Goal: Information Seeking & Learning: Learn about a topic

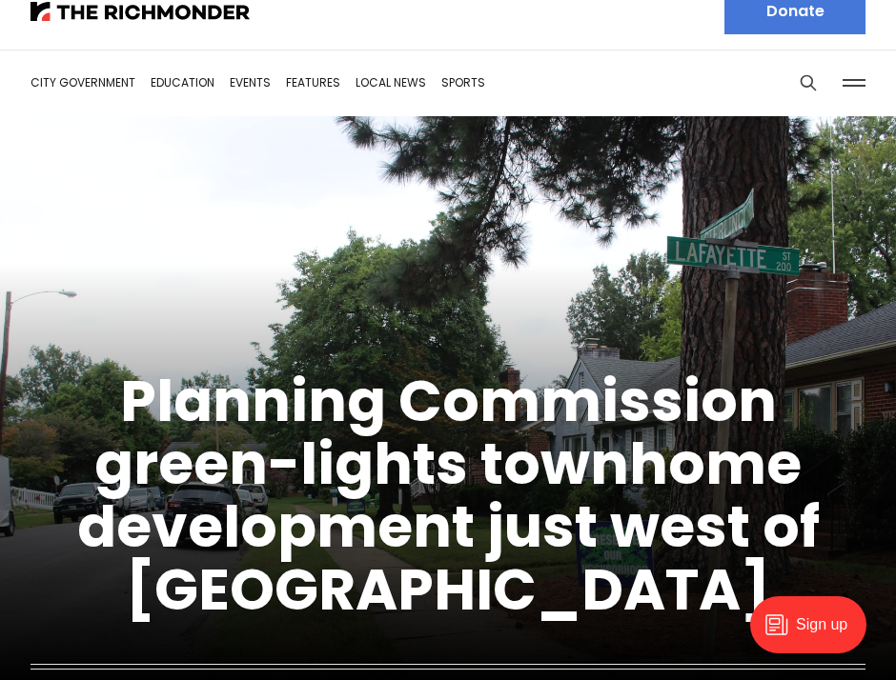
scroll to position [31, 0]
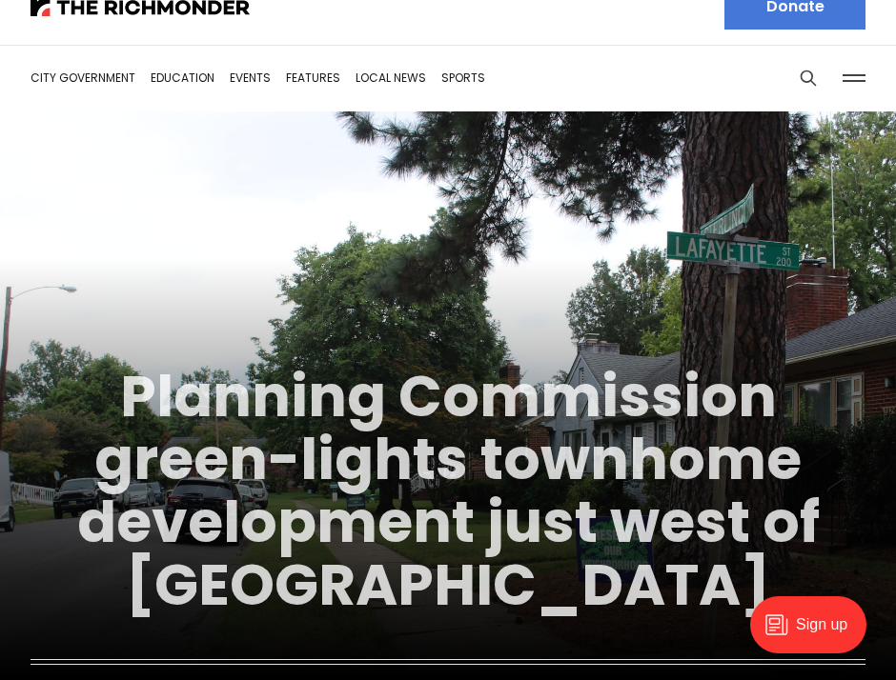
click at [529, 414] on link "Planning Commission green-lights townhome development just west of [GEOGRAPHIC_…" at bounding box center [448, 490] width 742 height 269
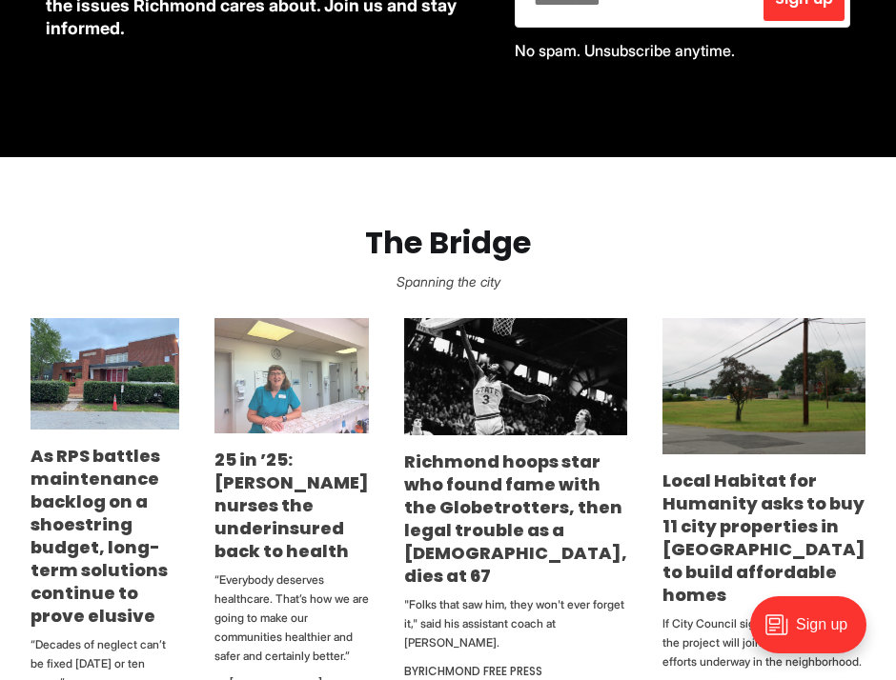
scroll to position [949, 0]
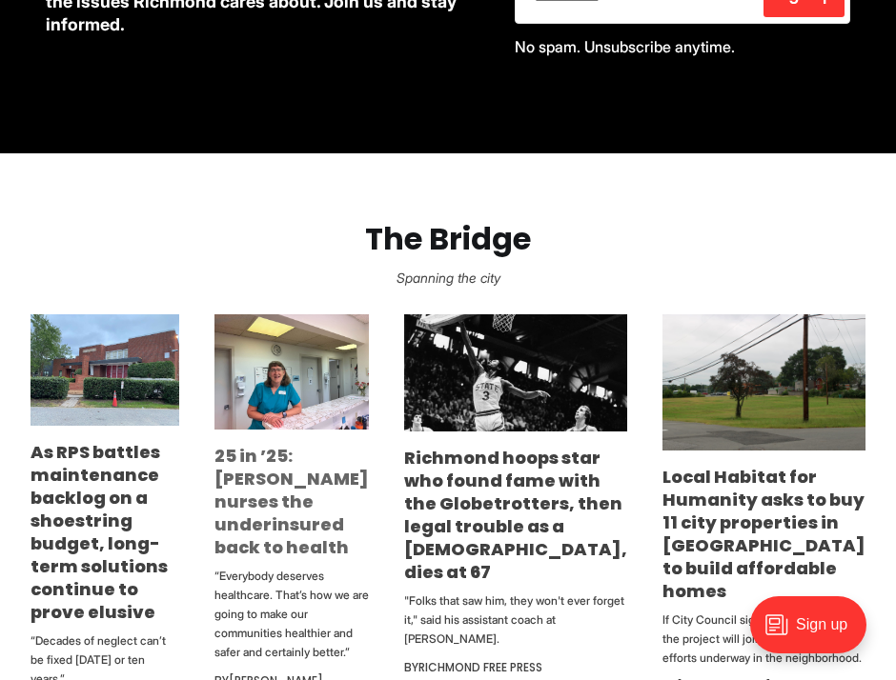
click at [358, 515] on link "25 in ’25: Marilyn Metzler nurses the underinsured back to health" at bounding box center [291, 501] width 154 height 115
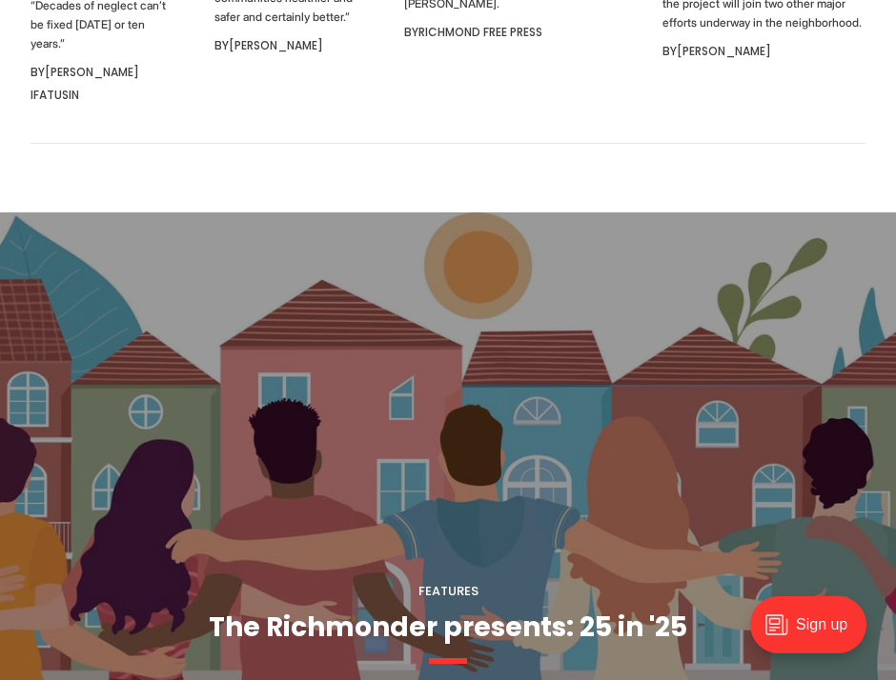
scroll to position [1681, 0]
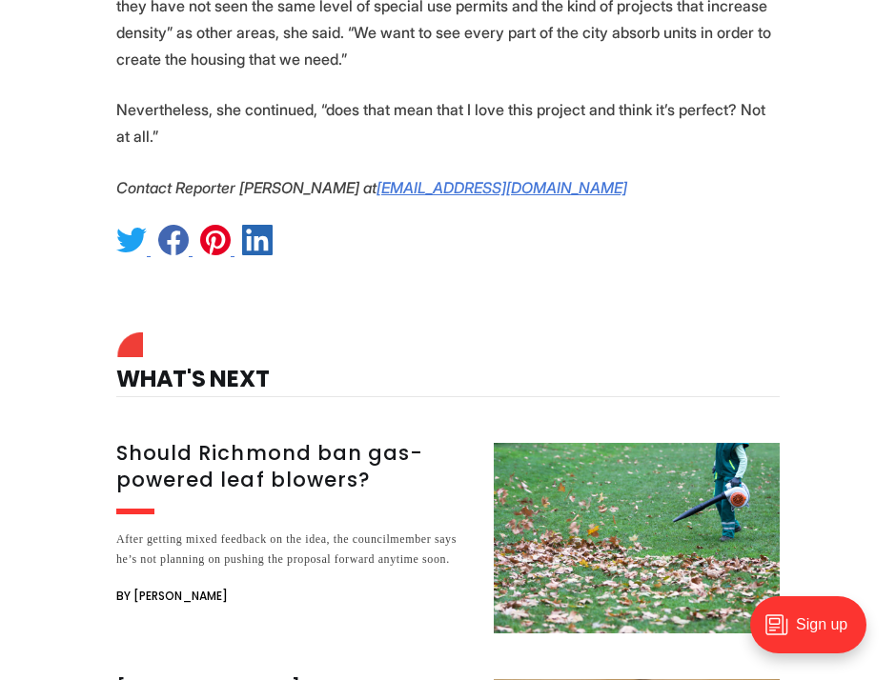
scroll to position [6874, 0]
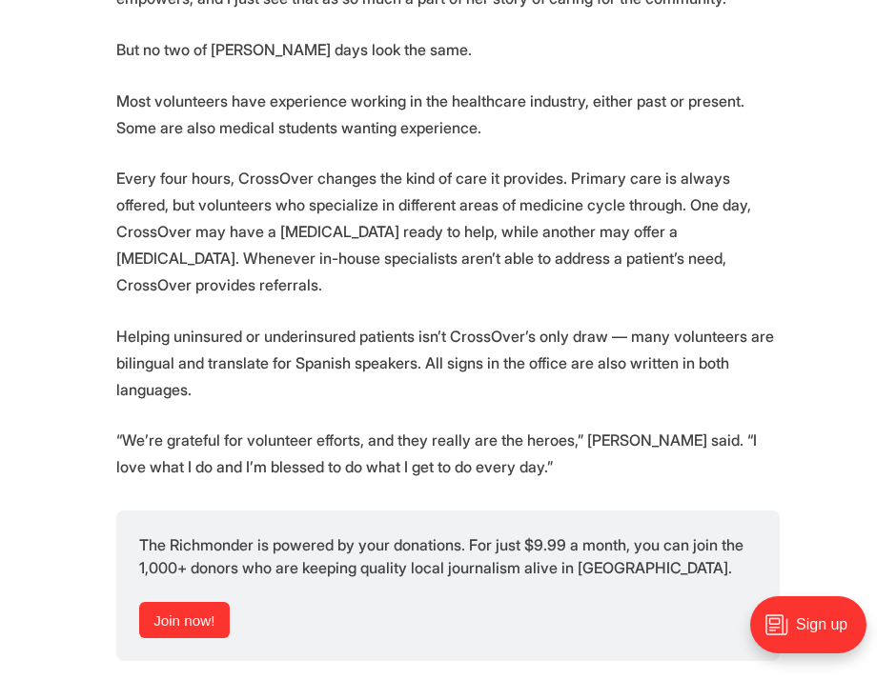
scroll to position [2995, 0]
